Goal: Navigation & Orientation: Find specific page/section

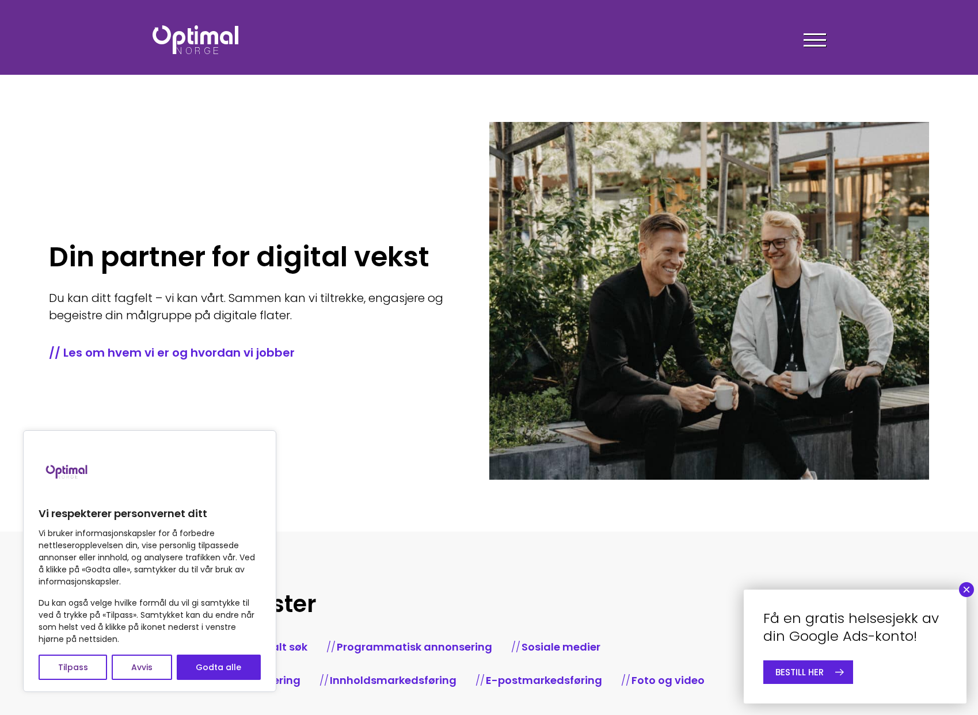
scroll to position [3, 0]
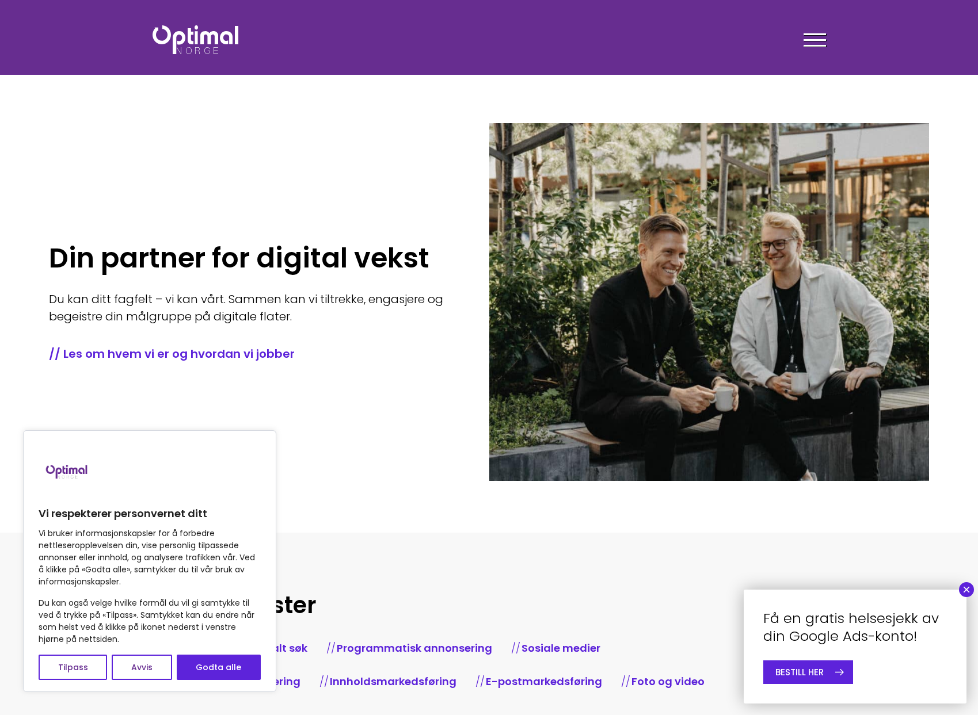
click at [197, 668] on button "Godta alle" at bounding box center [219, 667] width 84 height 25
checkbox input "true"
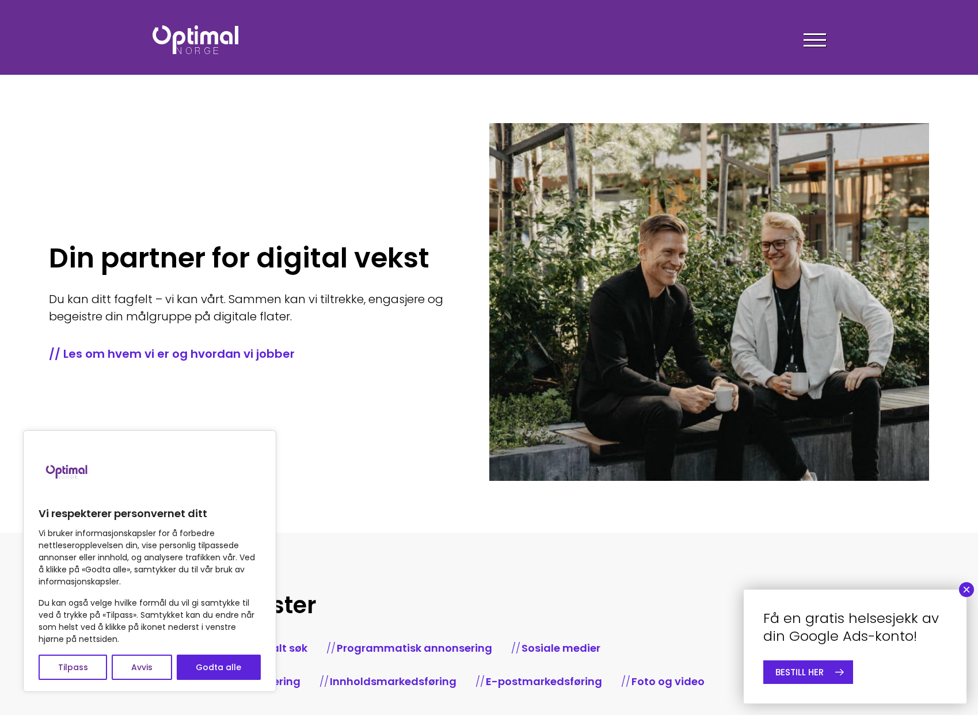
checkbox input "true"
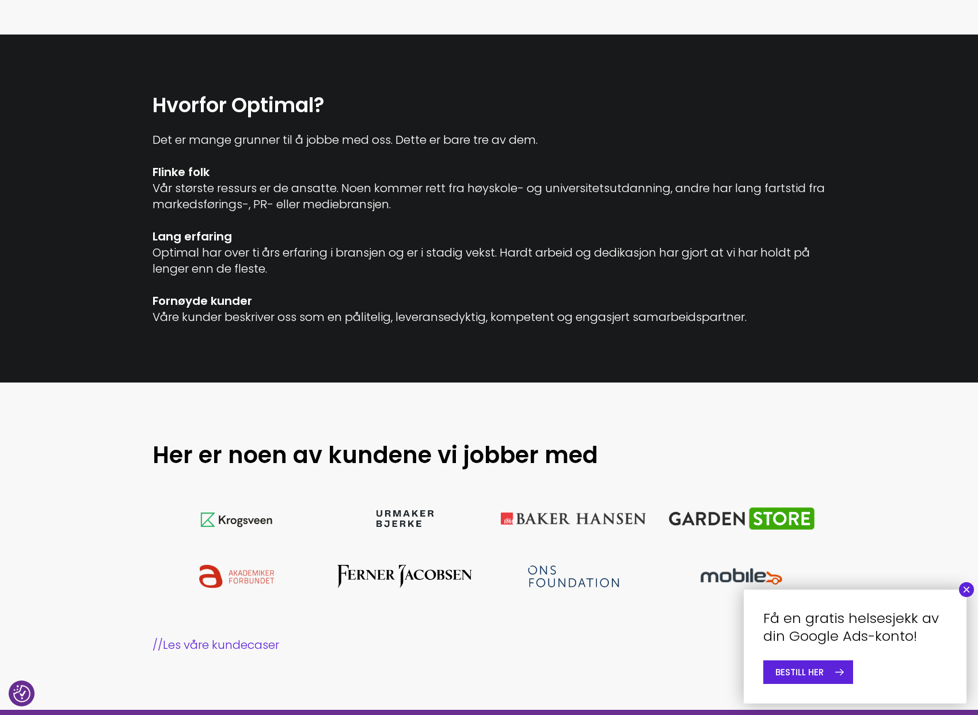
scroll to position [829, 0]
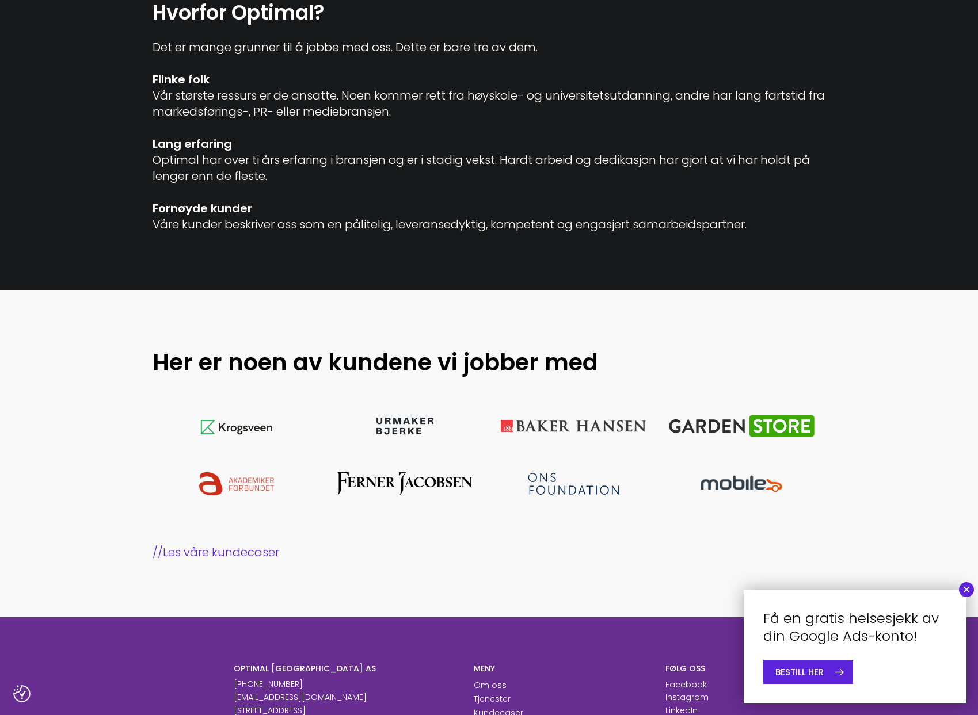
click at [964, 590] on button "×" at bounding box center [966, 589] width 15 height 15
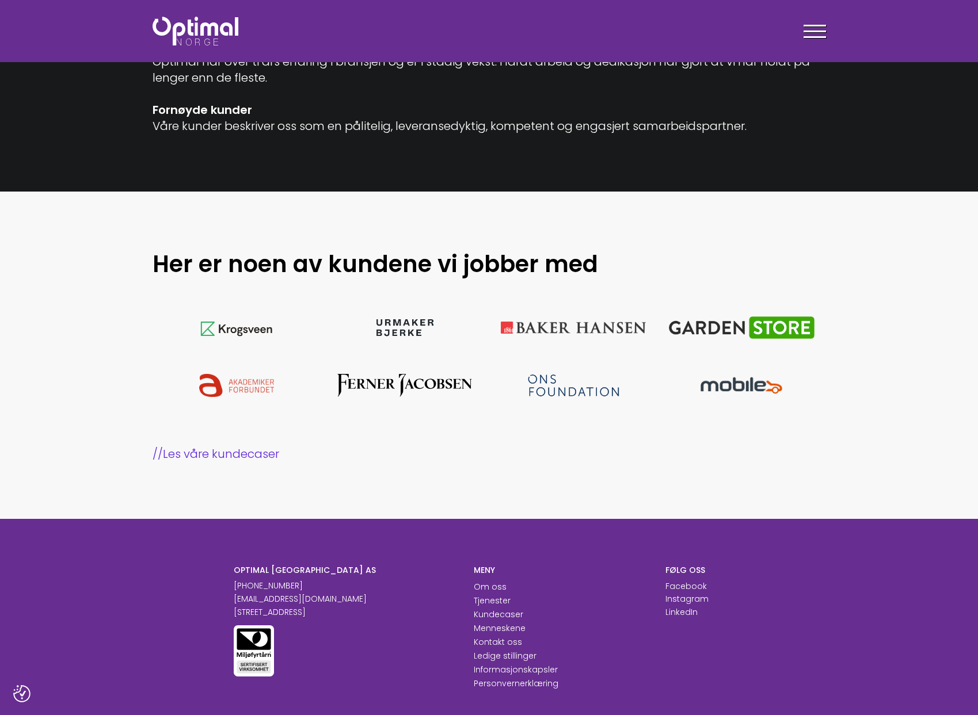
scroll to position [927, 0]
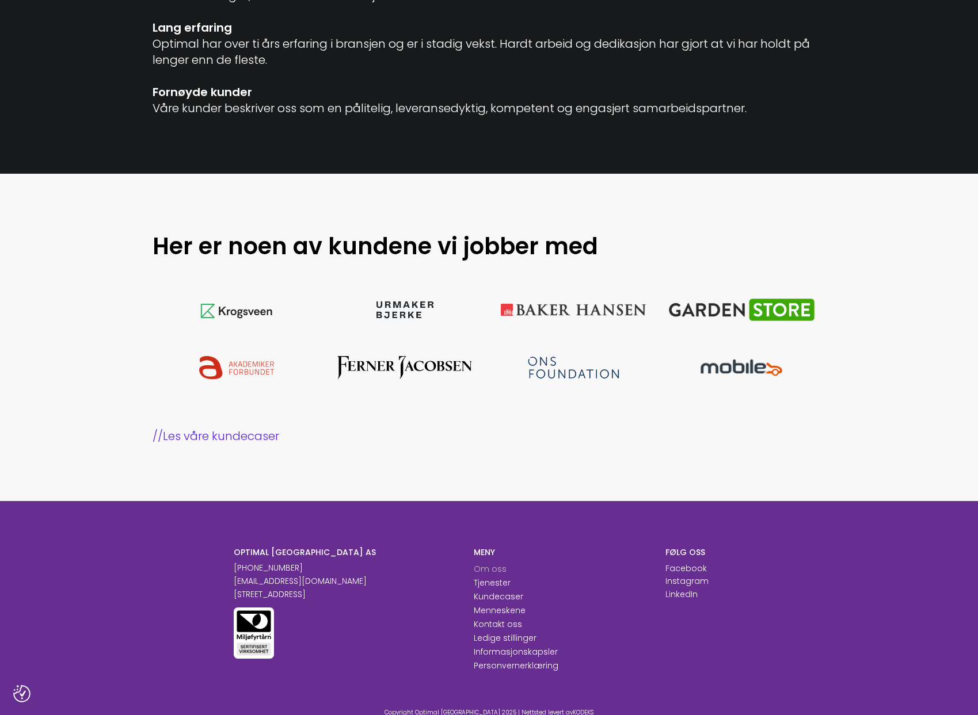
click at [498, 572] on link "Om oss" at bounding box center [490, 569] width 33 height 12
click at [497, 567] on link "Om oss" at bounding box center [490, 569] width 33 height 12
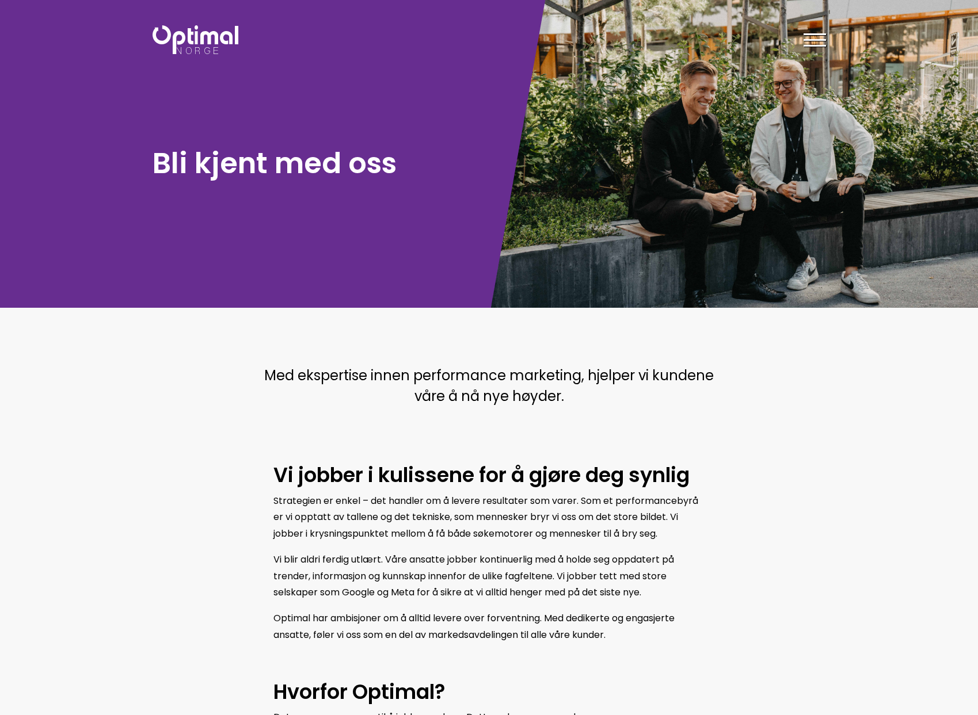
scroll to position [4, 0]
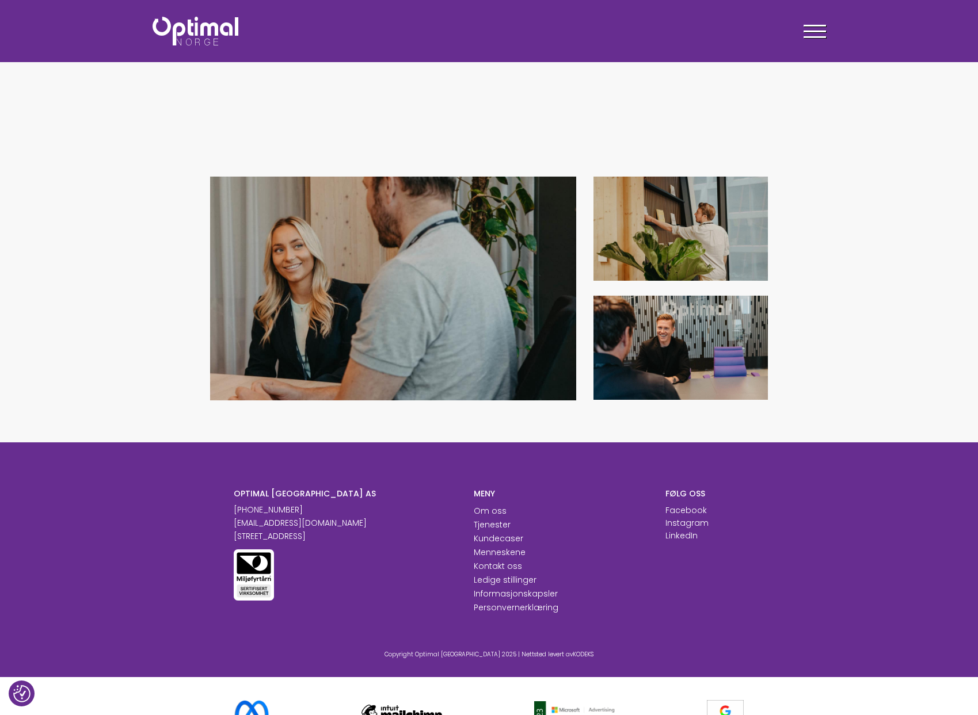
scroll to position [1103, 0]
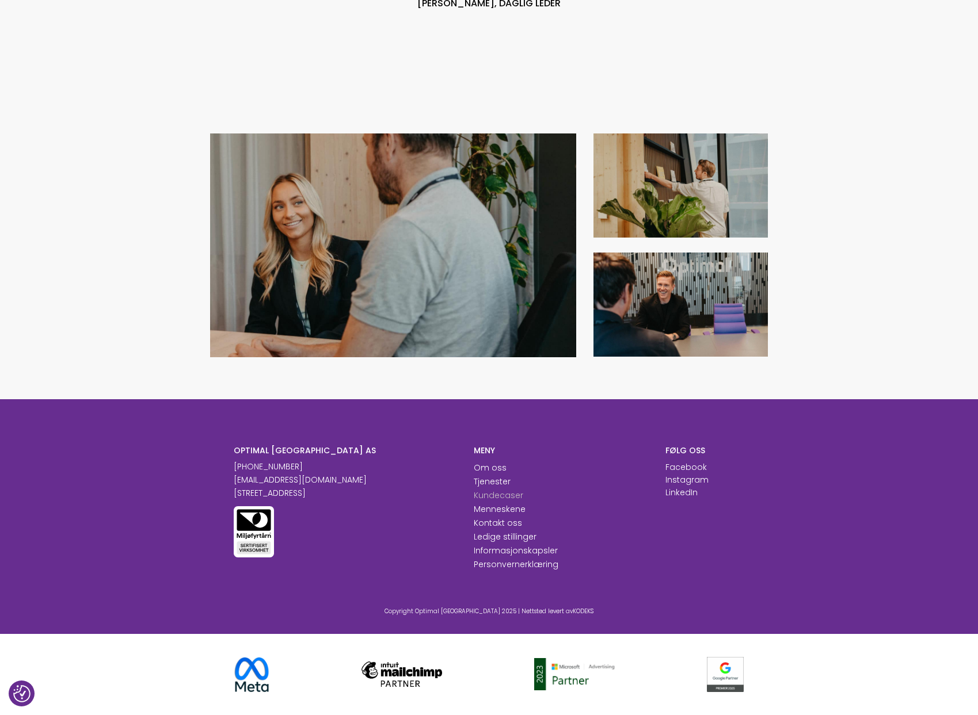
click at [494, 499] on link "Kundecaser" at bounding box center [498, 496] width 49 height 12
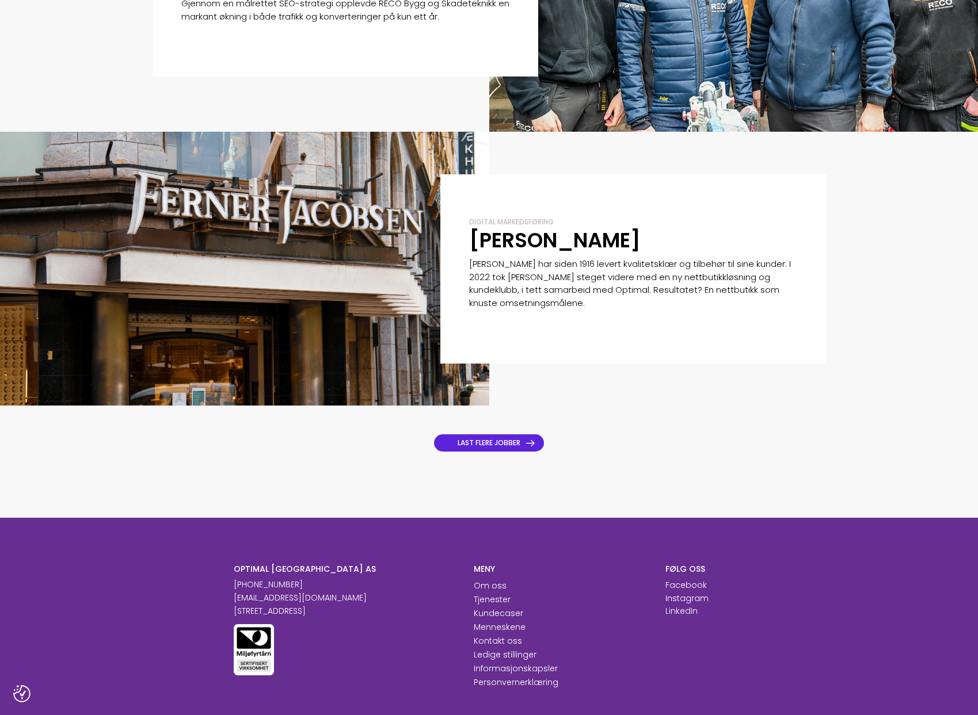
scroll to position [876, 0]
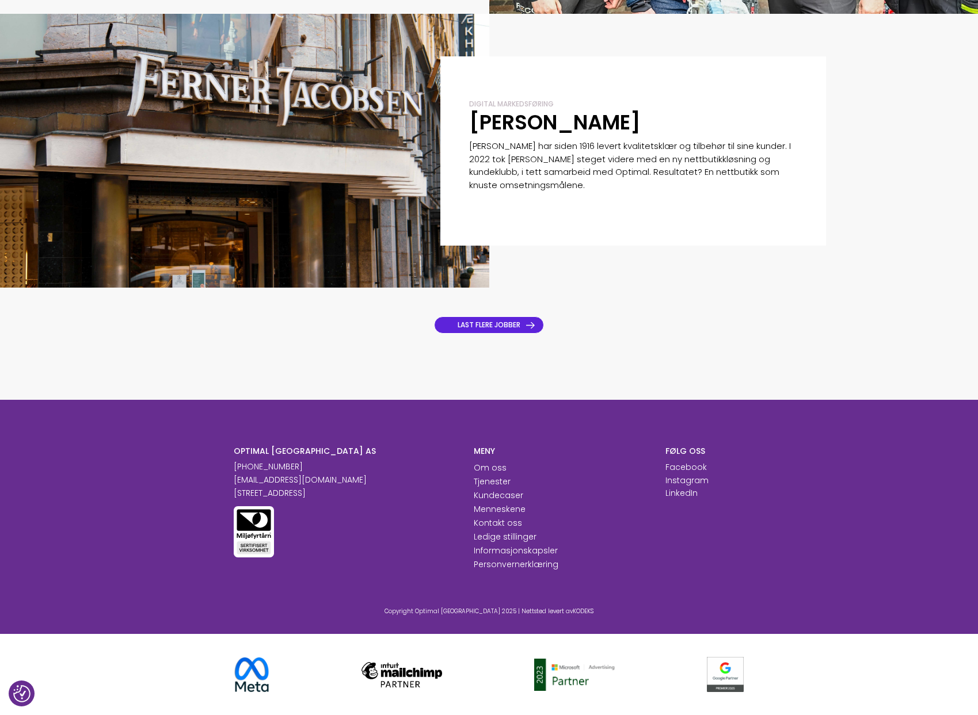
click at [483, 324] on link "LAST FLERE JOBBER" at bounding box center [489, 324] width 110 height 17
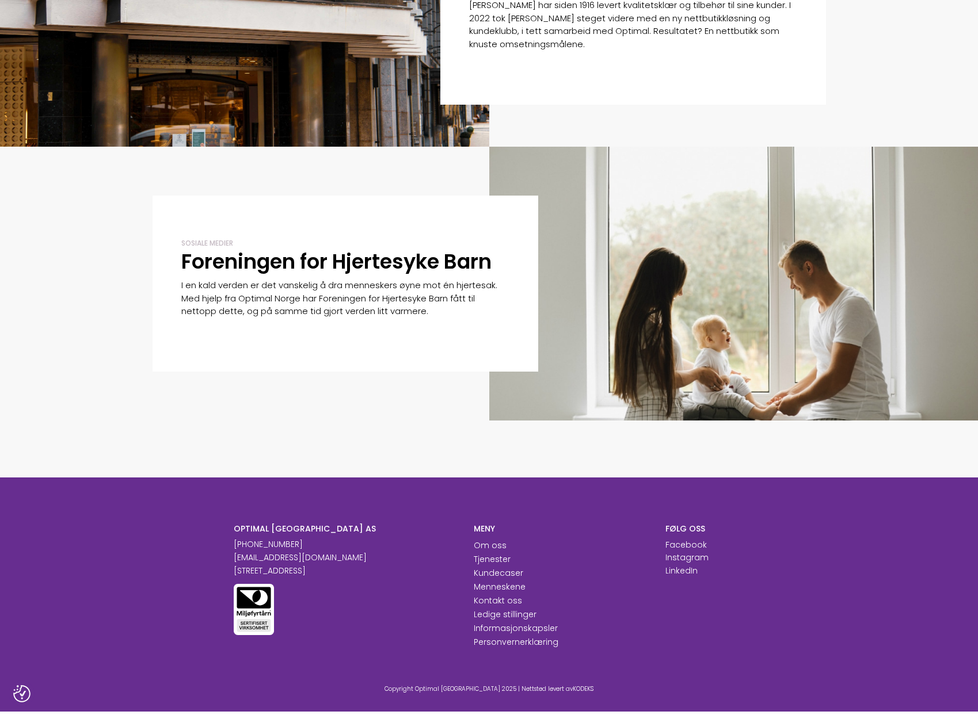
scroll to position [1094, 0]
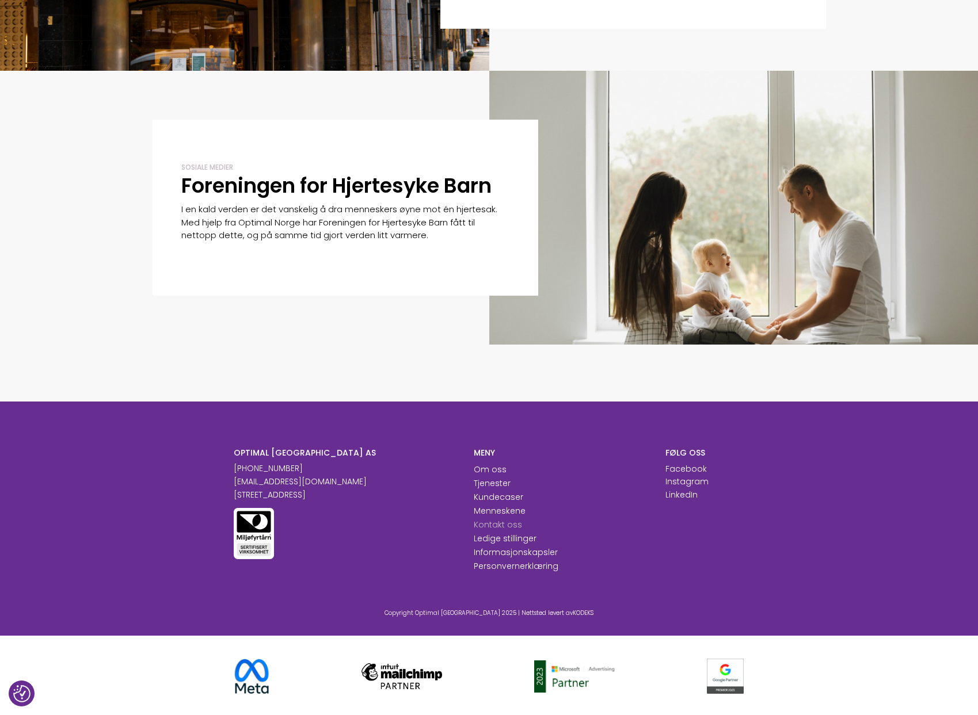
click at [497, 521] on link "Kontakt oss" at bounding box center [498, 525] width 48 height 12
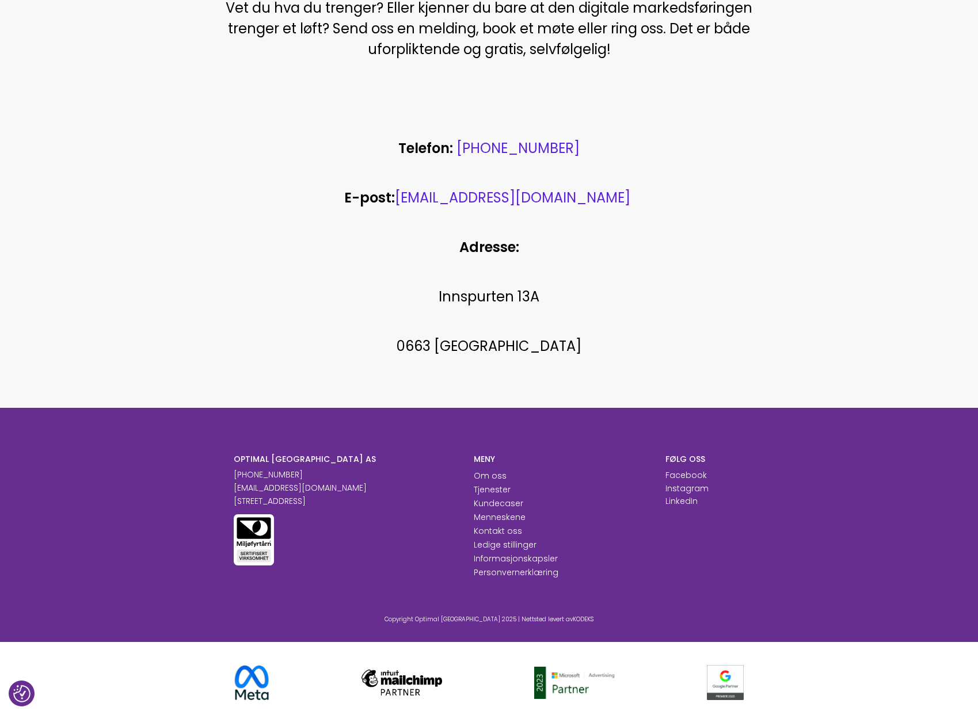
scroll to position [426, 0]
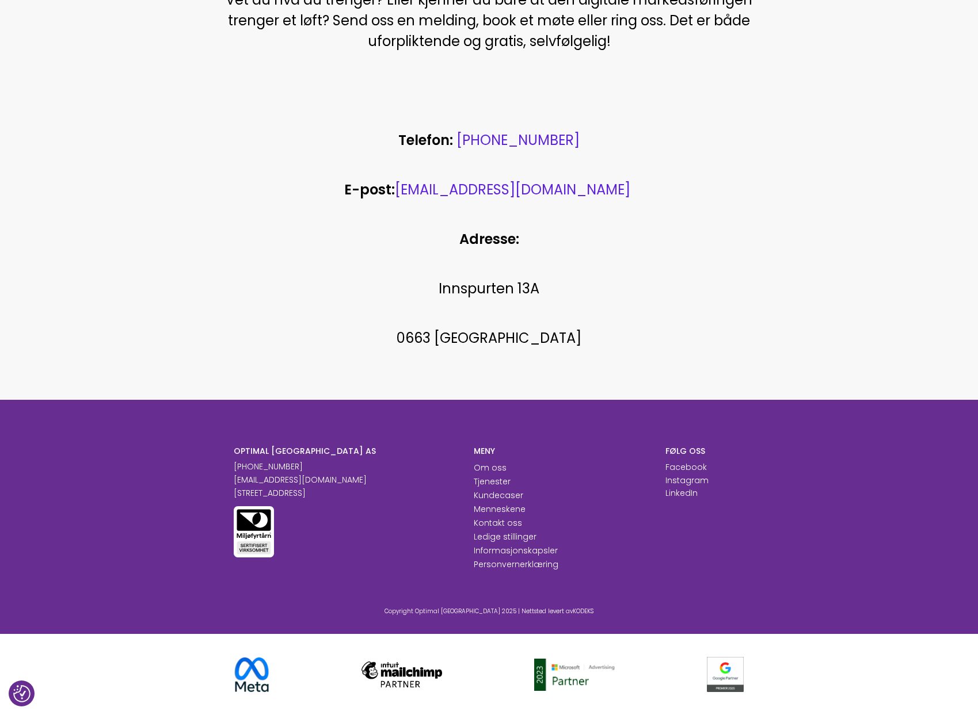
click at [620, 536] on li "Ledige stillinger" at bounding box center [561, 537] width 174 height 14
